Goal: Task Accomplishment & Management: Complete application form

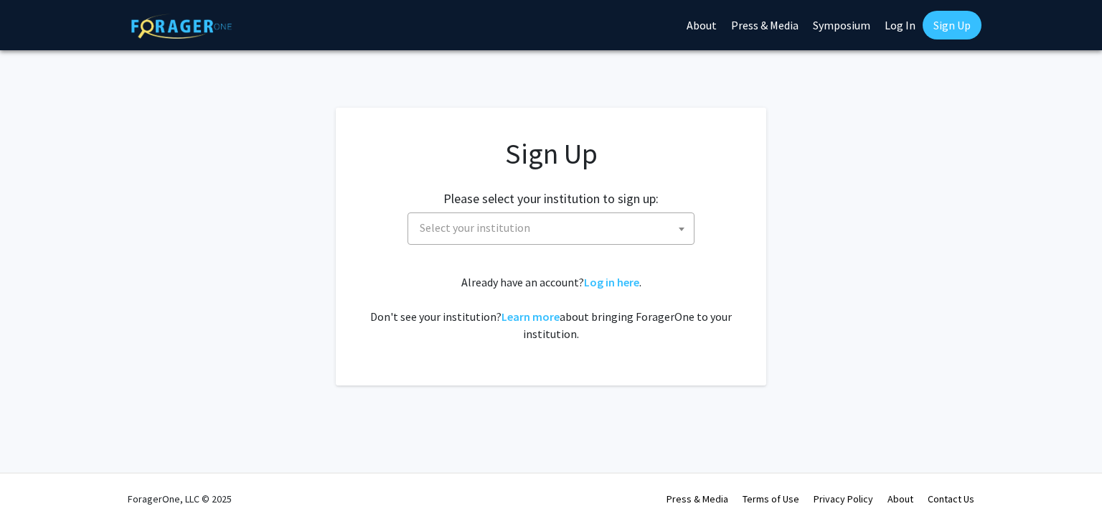
click at [561, 225] on span "Select your institution" at bounding box center [554, 227] width 280 height 29
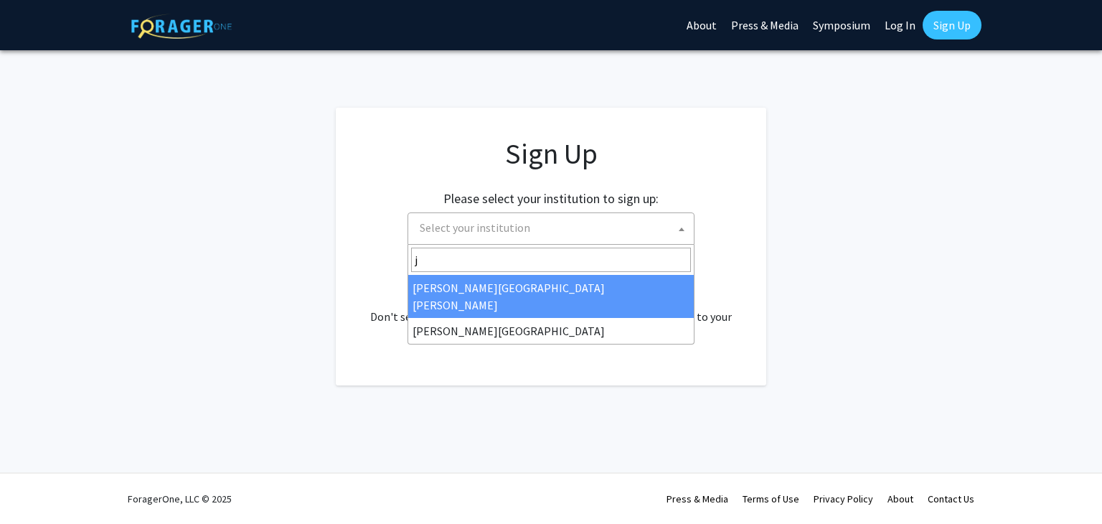
type input "jo"
select select "1"
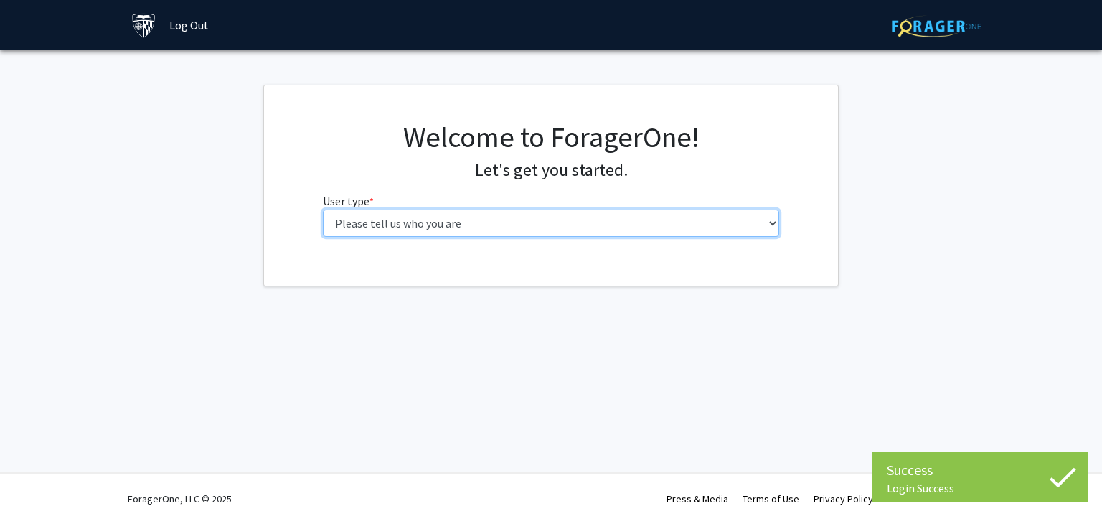
click at [482, 211] on select "Please tell us who you are Undergraduate Student Master's Student Doctoral Cand…" at bounding box center [551, 223] width 457 height 27
select select "2: masters"
click at [323, 210] on select "Please tell us who you are Undergraduate Student Master's Student Doctoral Cand…" at bounding box center [551, 223] width 457 height 27
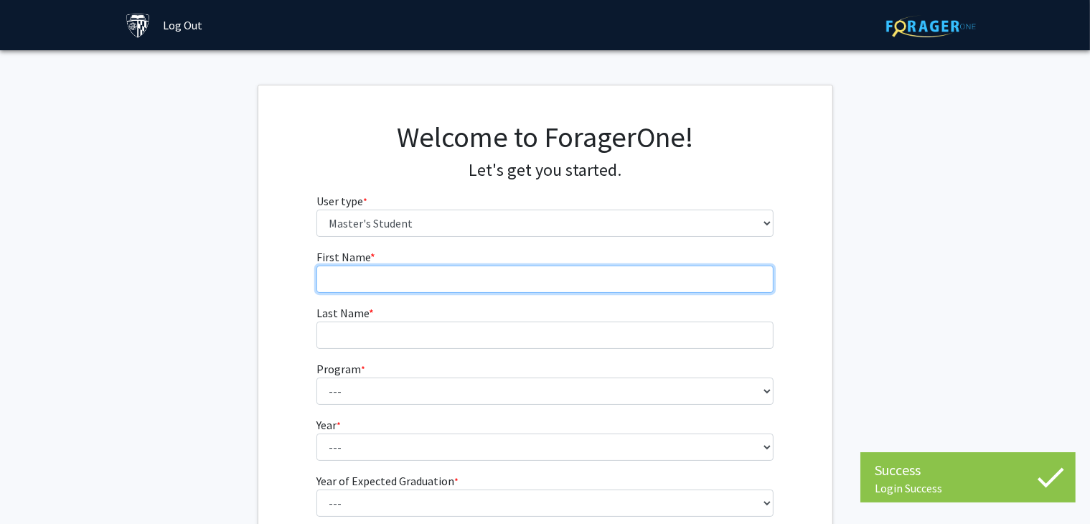
click at [431, 268] on input "First Name * required" at bounding box center [544, 278] width 457 height 27
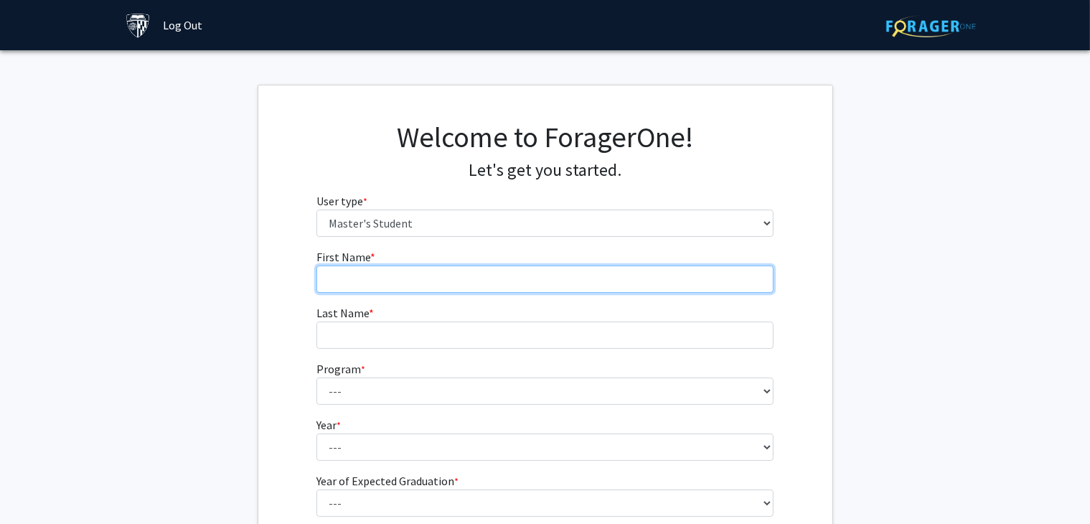
type input "[PERSON_NAME]"
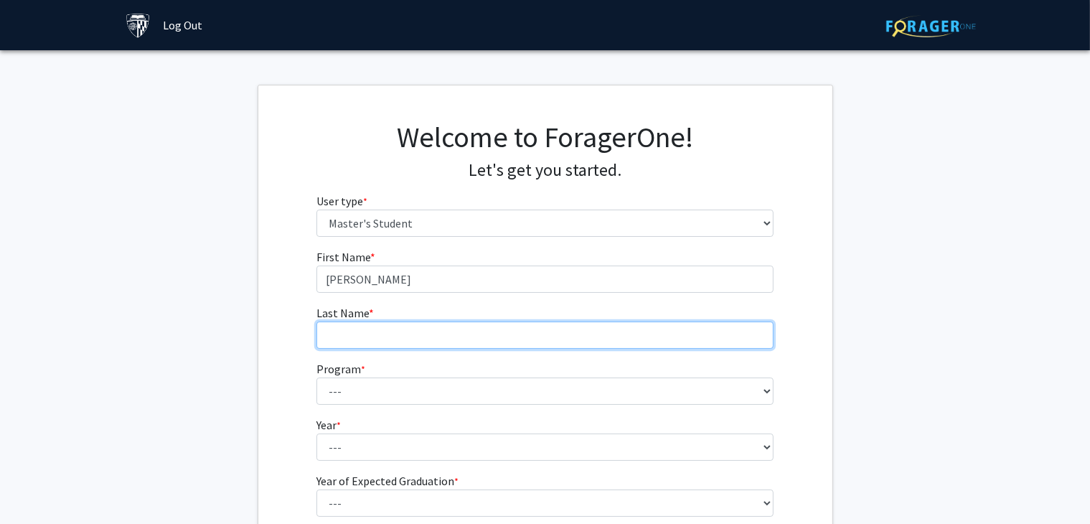
type input "[PERSON_NAME]"
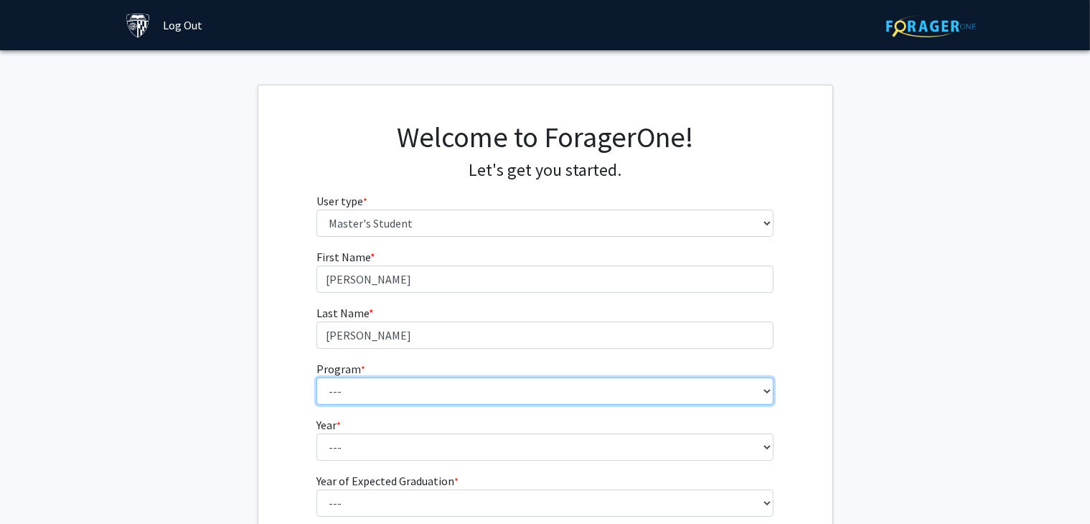
scroll to position [154, 0]
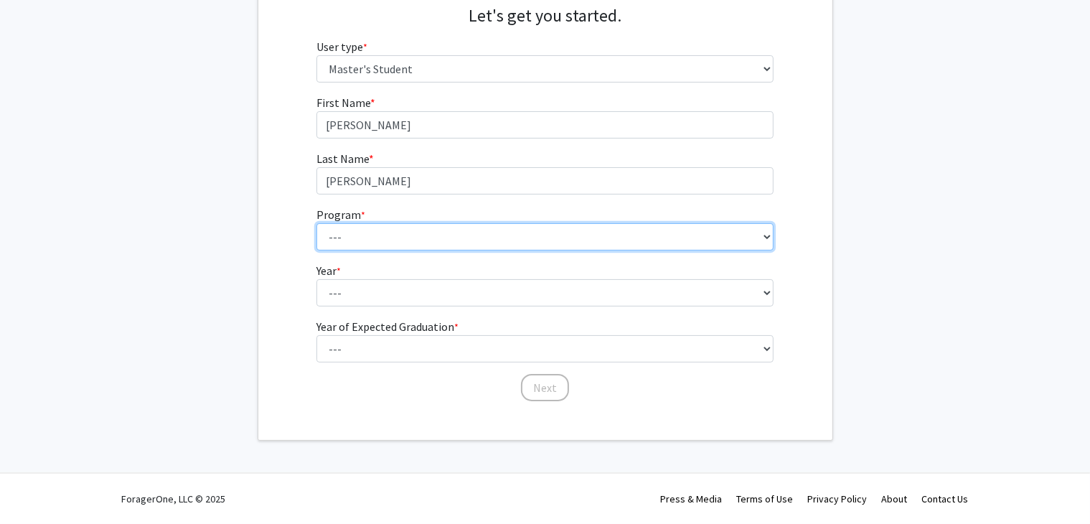
click at [370, 236] on select "--- Anatomy Education Applied and Computational Mathematics Applied Biomedical …" at bounding box center [544, 236] width 457 height 27
select select "93: 79"
click at [316, 223] on select "--- Anatomy Education Applied and Computational Mathematics Applied Biomedical …" at bounding box center [544, 236] width 457 height 27
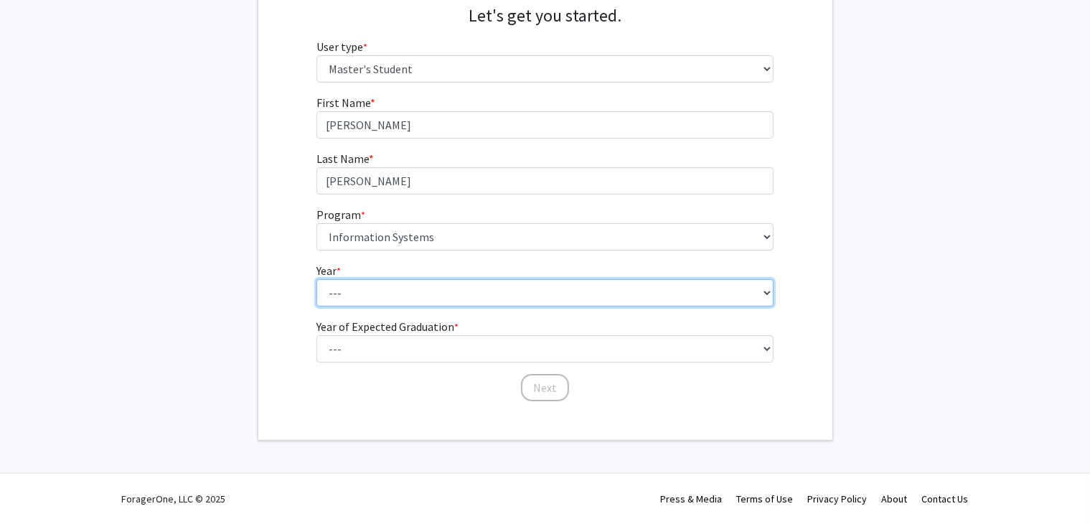
click at [382, 291] on select "--- First Year Second Year" at bounding box center [544, 292] width 457 height 27
select select "1: first_year"
click at [316, 279] on select "--- First Year Second Year" at bounding box center [544, 292] width 457 height 27
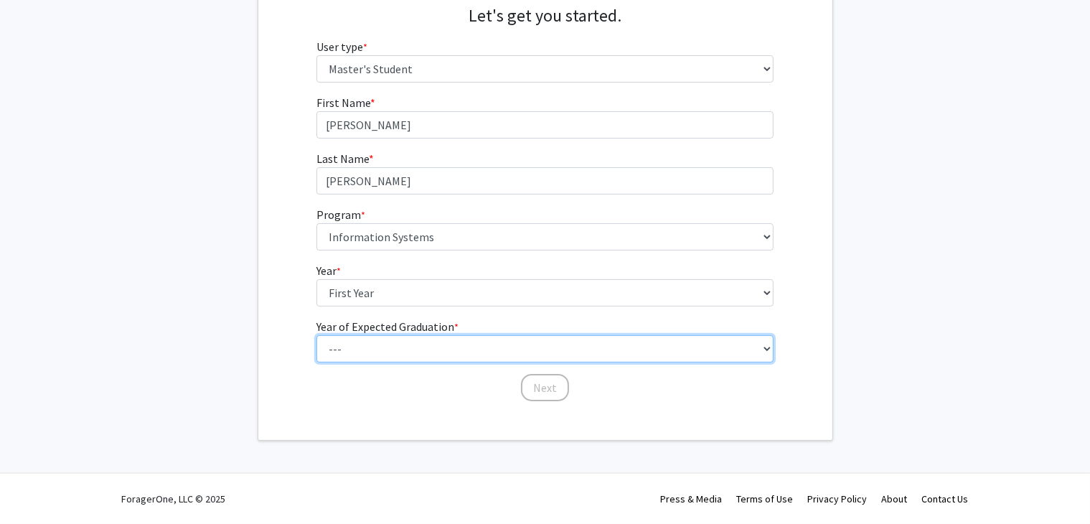
click at [359, 341] on select "--- 2025 2026 2027 2028 2029 2030 2031 2032 2033 2034" at bounding box center [544, 348] width 457 height 27
select select "2: 2026"
click at [316, 335] on select "--- 2025 2026 2027 2028 2029 2030 2031 2032 2033 2034" at bounding box center [544, 348] width 457 height 27
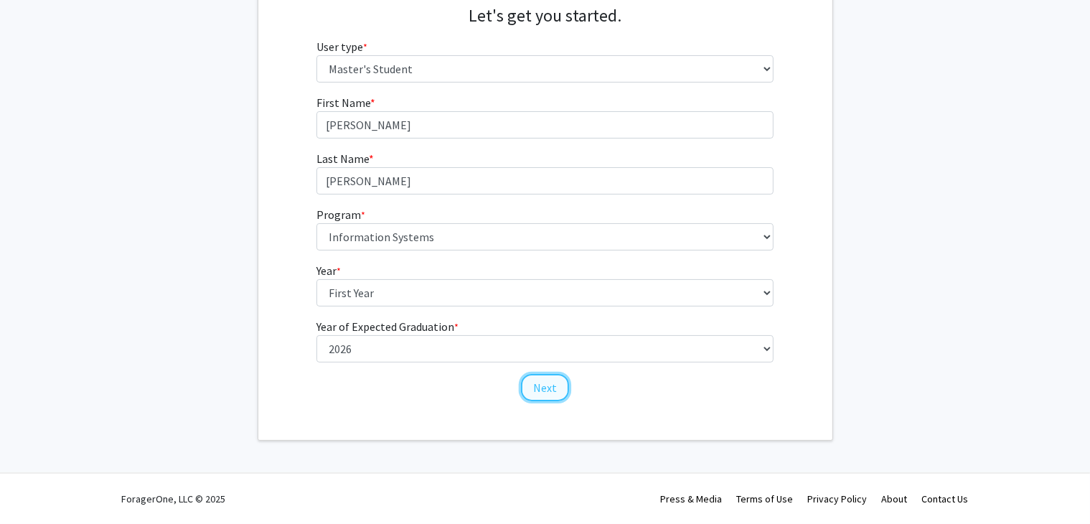
click at [542, 391] on button "Next" at bounding box center [545, 387] width 48 height 27
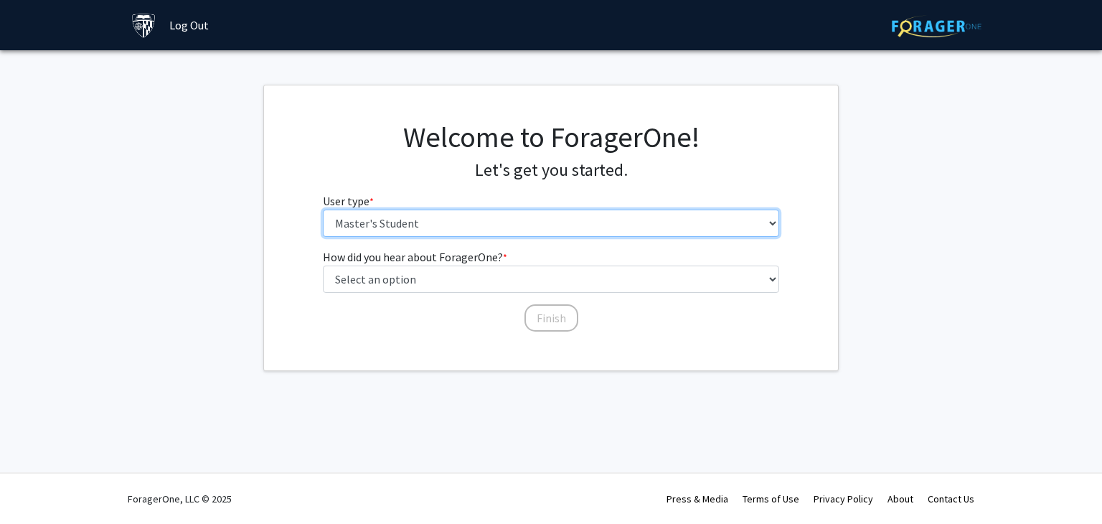
click at [481, 223] on select "Please tell us who you are Undergraduate Student Master's Student Doctoral Cand…" at bounding box center [551, 223] width 457 height 27
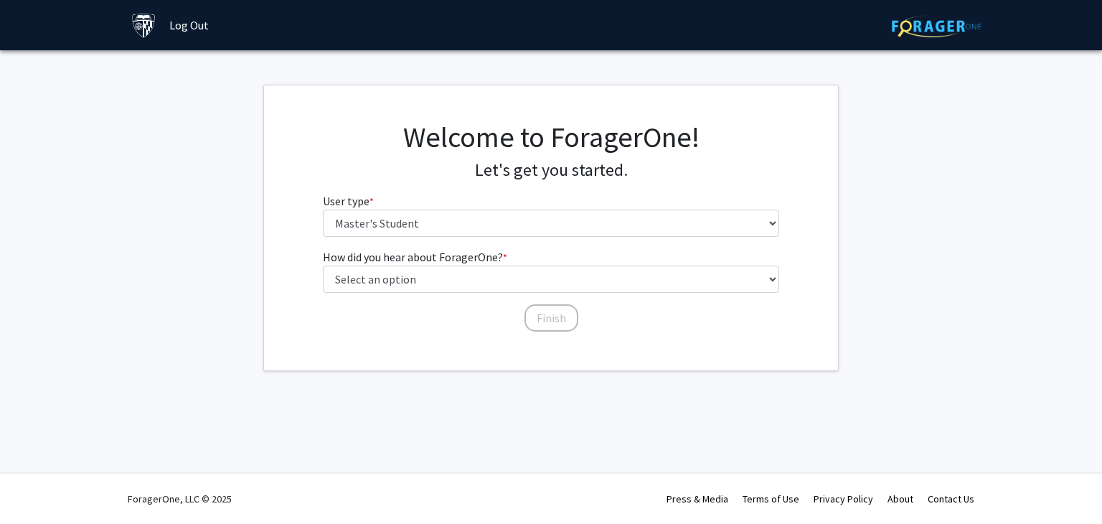
click at [303, 362] on div "Welcome to ForagerOne! Let's get you started. User type * required Please tell …" at bounding box center [551, 227] width 574 height 285
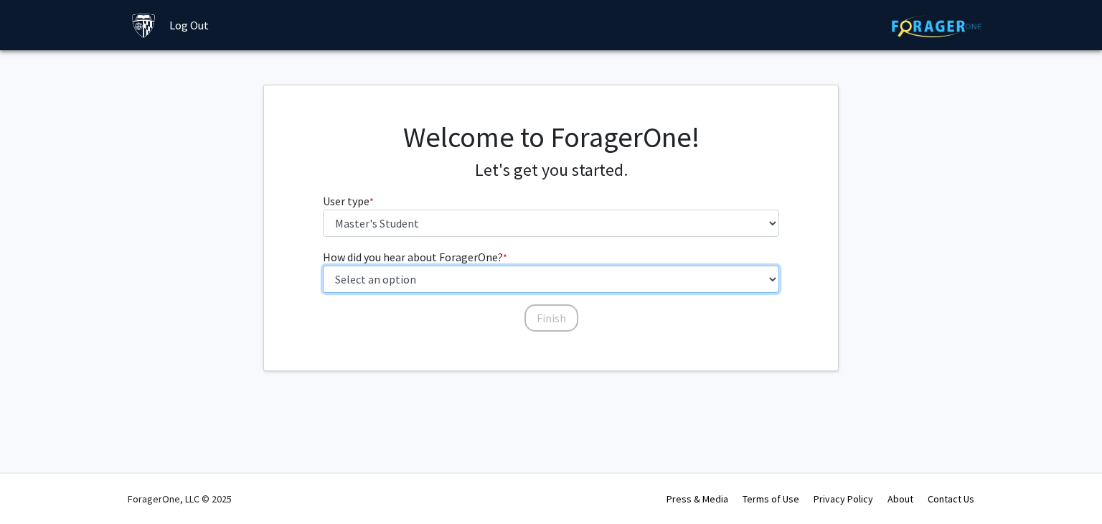
click at [389, 288] on select "Select an option Peer/student recommendation Faculty/staff recommendation Unive…" at bounding box center [551, 278] width 457 height 27
select select "3: university_website"
click at [323, 265] on select "Select an option Peer/student recommendation Faculty/staff recommendation Unive…" at bounding box center [551, 278] width 457 height 27
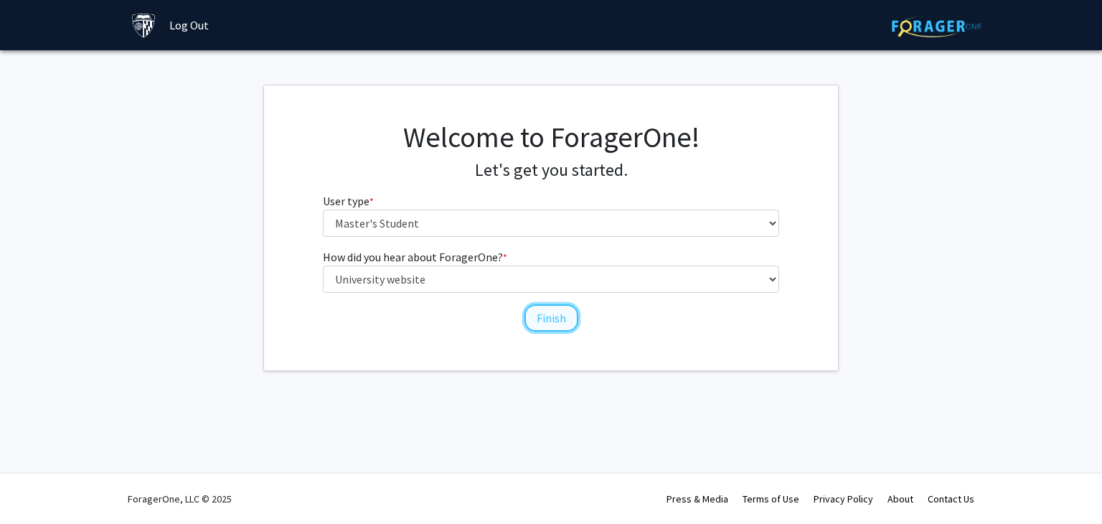
click at [541, 317] on button "Finish" at bounding box center [551, 317] width 54 height 27
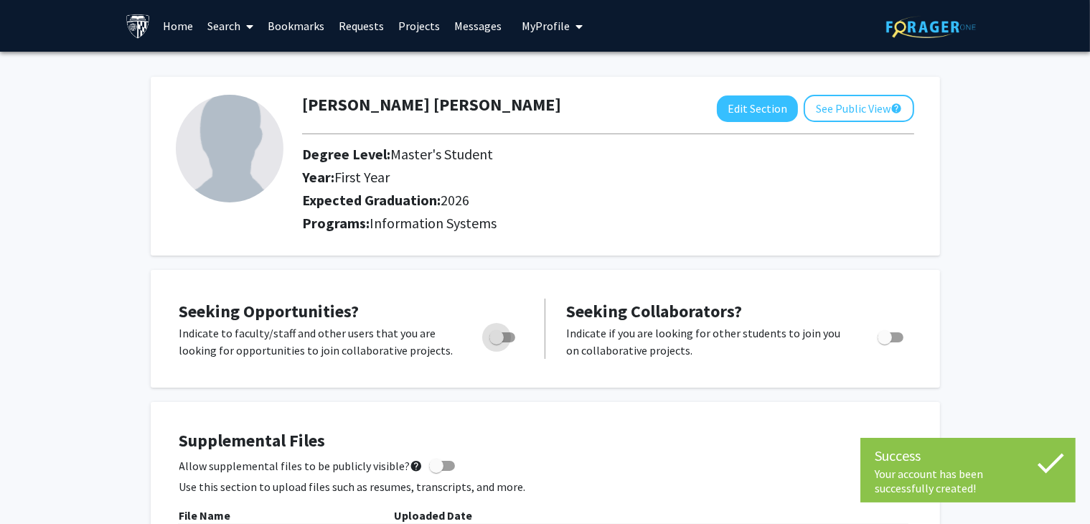
click at [509, 342] on label "Toggle" at bounding box center [500, 337] width 32 height 17
click at [496, 342] on input "Are you actively seeking opportunities?" at bounding box center [496, 342] width 1 height 1
checkbox input "true"
click at [877, 342] on span "Toggle" at bounding box center [884, 337] width 14 height 14
click at [884, 342] on input "Would you like to receive other student requests to work with you?" at bounding box center [884, 342] width 1 height 1
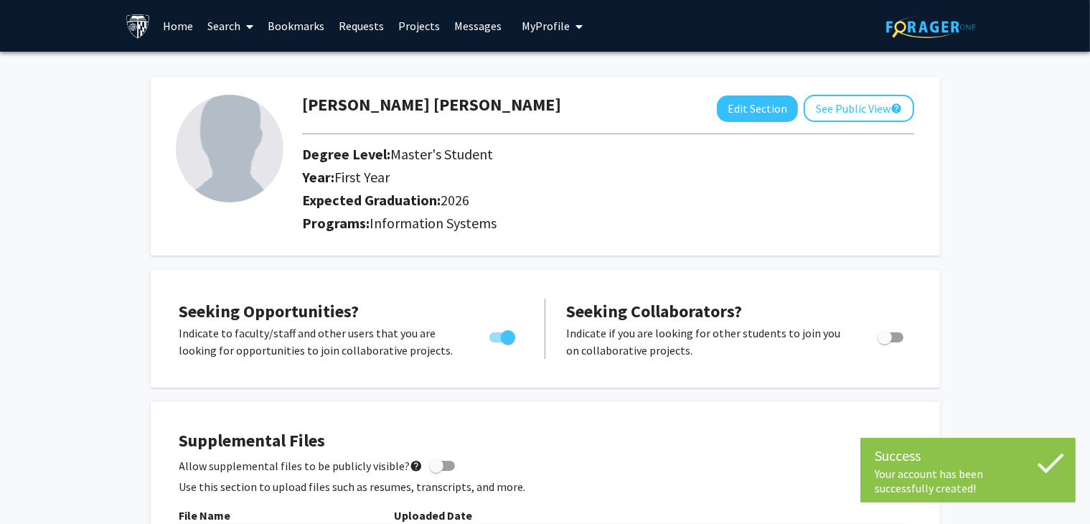
checkbox input "true"
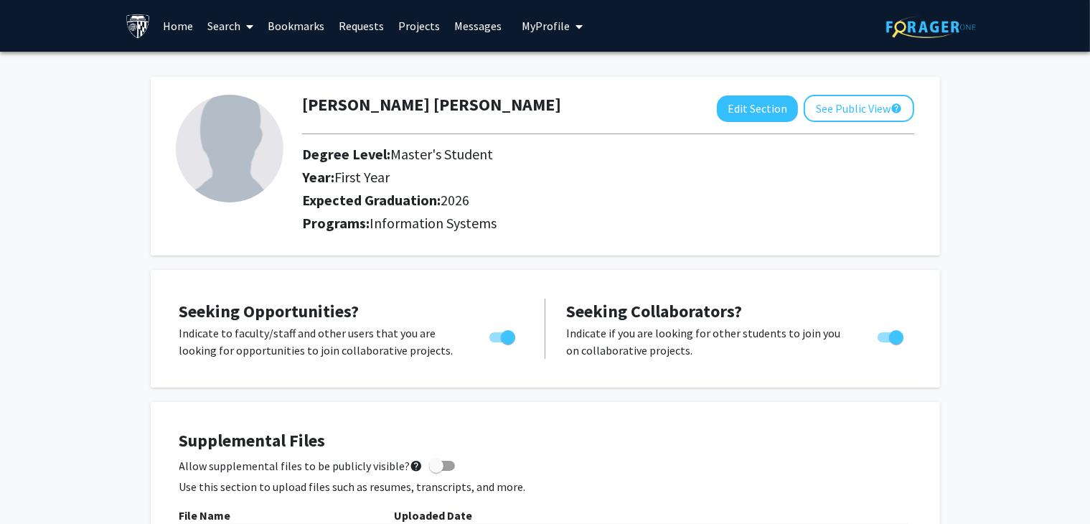
click at [165, 25] on link "Home" at bounding box center [178, 26] width 44 height 50
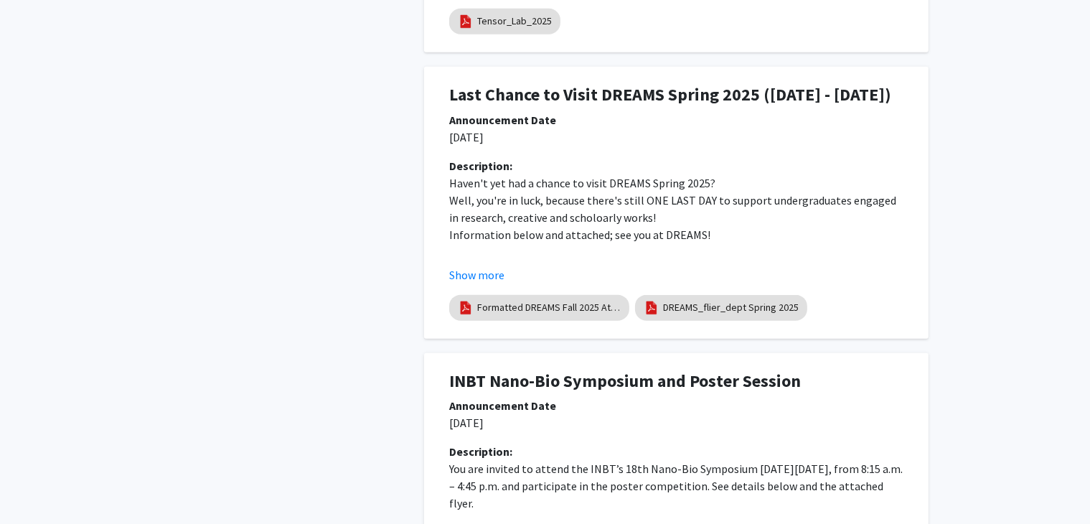
scroll to position [1845, 0]
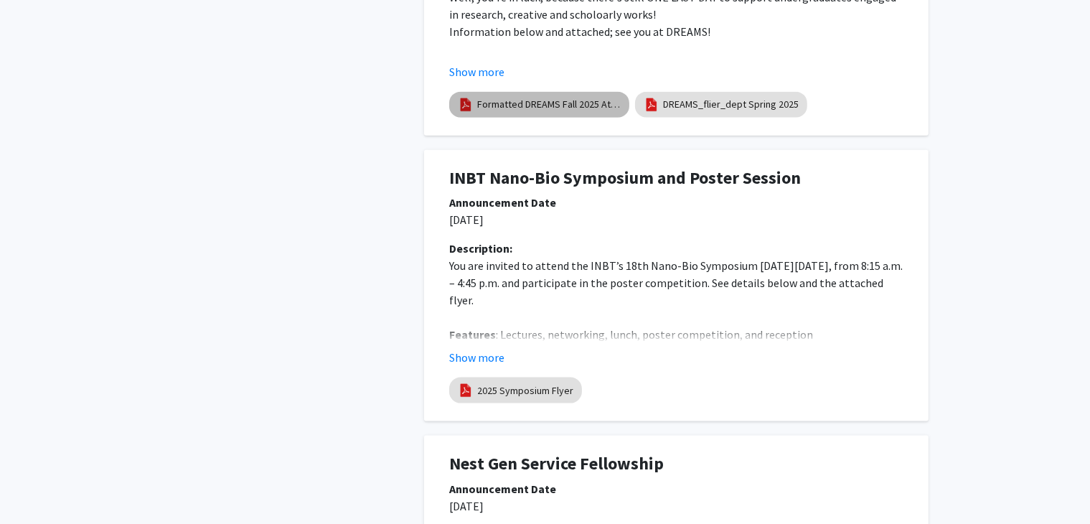
click at [479, 119] on div "Formatted DREAMS Fall 2025 Attend Flyer DREAMS_flier_dept Spring 2025" at bounding box center [676, 105] width 460 height 32
